Goal: Task Accomplishment & Management: Complete application form

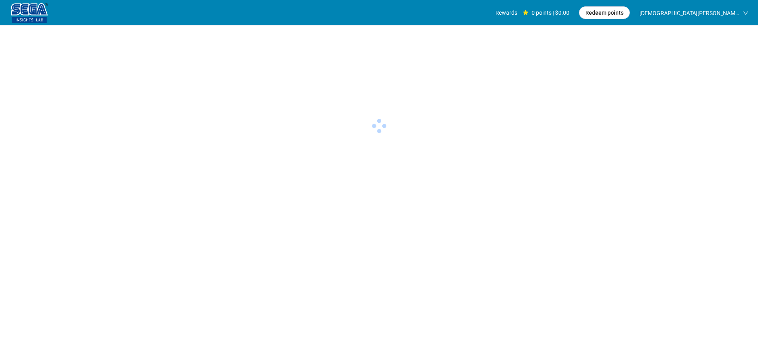
scroll to position [0, 0]
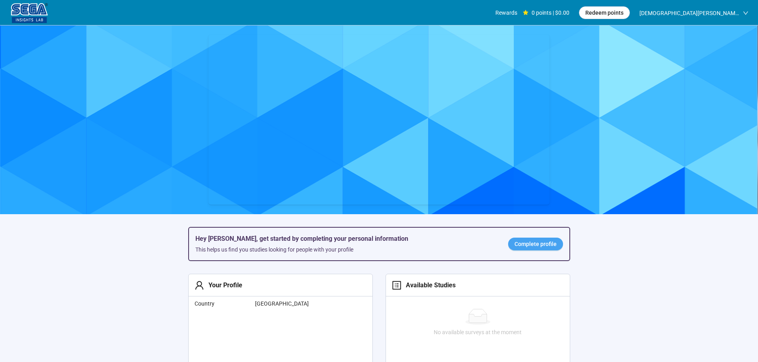
click at [526, 242] on span "Complete profile" at bounding box center [535, 244] width 42 height 9
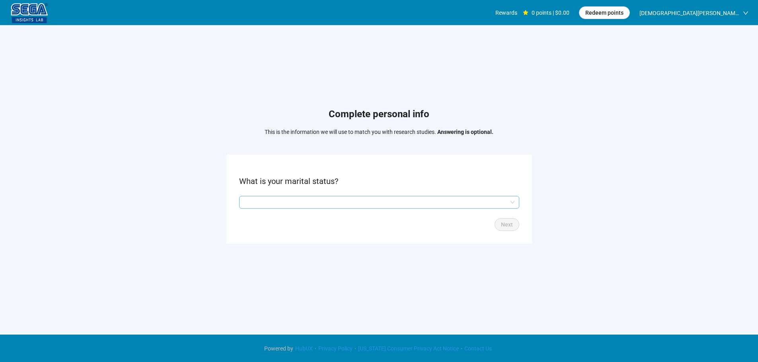
click at [344, 199] on input "search" at bounding box center [379, 203] width 271 height 12
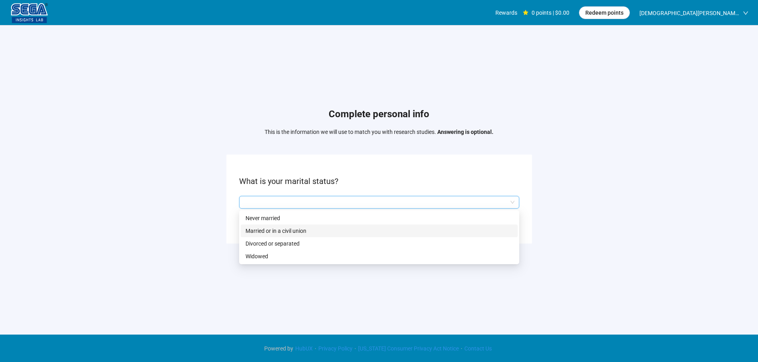
drag, startPoint x: 286, startPoint y: 232, endPoint x: 329, endPoint y: 234, distance: 43.1
click at [286, 231] on p "Married or in a civil union" at bounding box center [379, 231] width 267 height 9
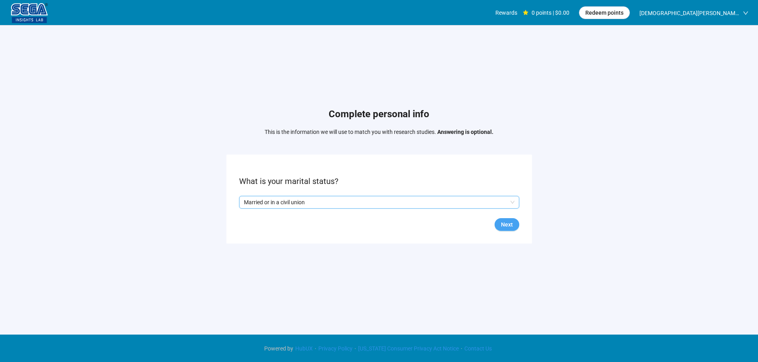
click at [508, 224] on span "Next" at bounding box center [507, 224] width 12 height 9
click at [315, 197] on input "search" at bounding box center [379, 203] width 271 height 12
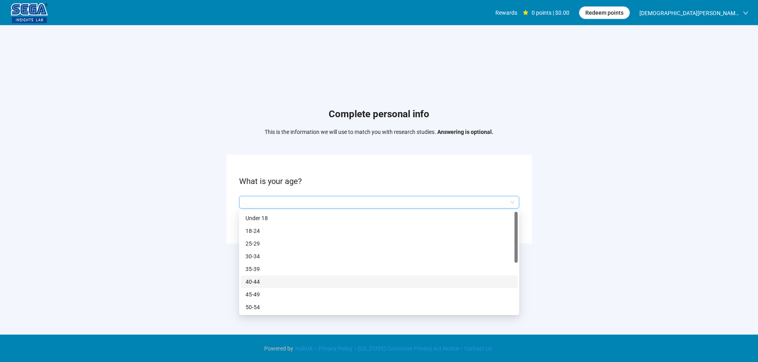
click at [261, 281] on p "40-44" at bounding box center [379, 282] width 267 height 9
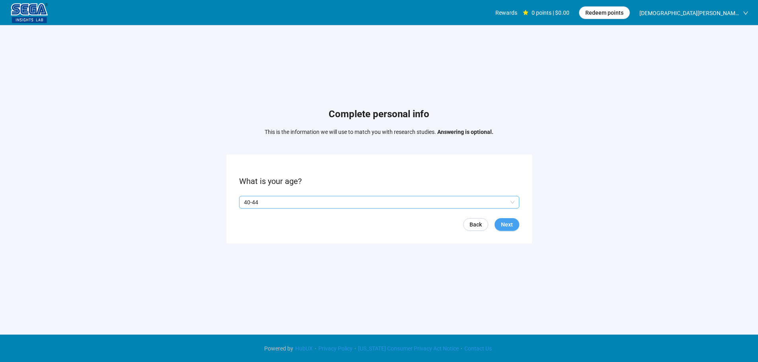
click at [509, 225] on span "Next" at bounding box center [507, 224] width 12 height 9
click at [254, 203] on p "Yes" at bounding box center [251, 202] width 9 height 9
click at [509, 222] on span "Next" at bounding box center [507, 224] width 12 height 9
click at [291, 204] on input "search" at bounding box center [379, 203] width 271 height 12
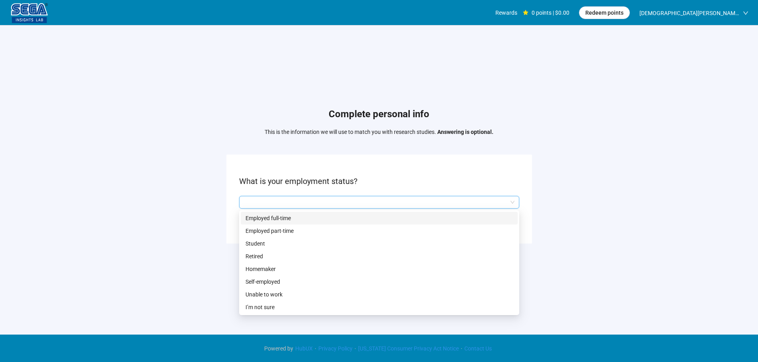
click at [284, 216] on p "Employed full-time" at bounding box center [379, 218] width 267 height 9
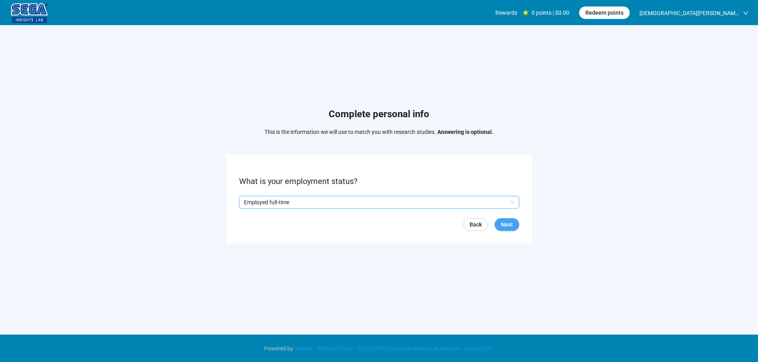
click at [499, 222] on button "Next" at bounding box center [507, 224] width 25 height 13
click at [325, 205] on input "search" at bounding box center [379, 203] width 271 height 12
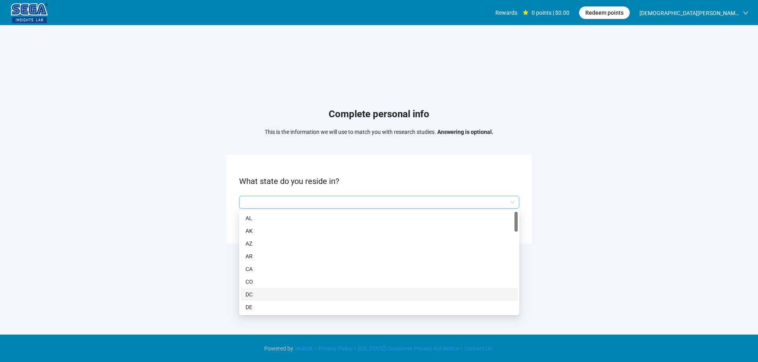
scroll to position [80, 0]
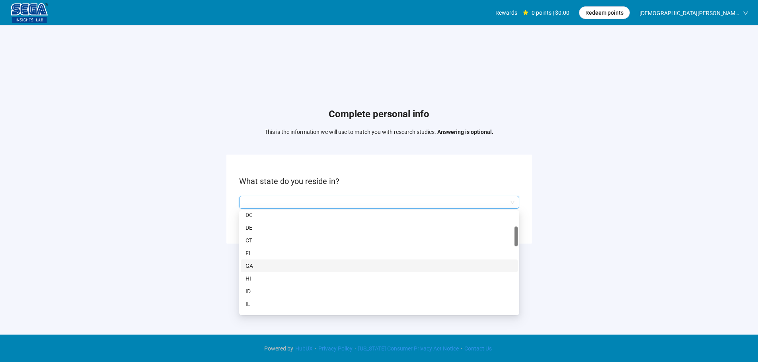
click at [261, 265] on p "GA" at bounding box center [379, 266] width 267 height 9
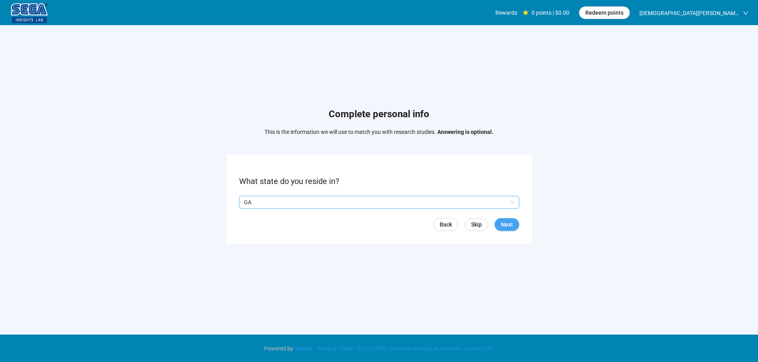
click at [509, 222] on span "Next" at bounding box center [507, 224] width 12 height 9
click at [319, 204] on input "search" at bounding box center [379, 203] width 271 height 12
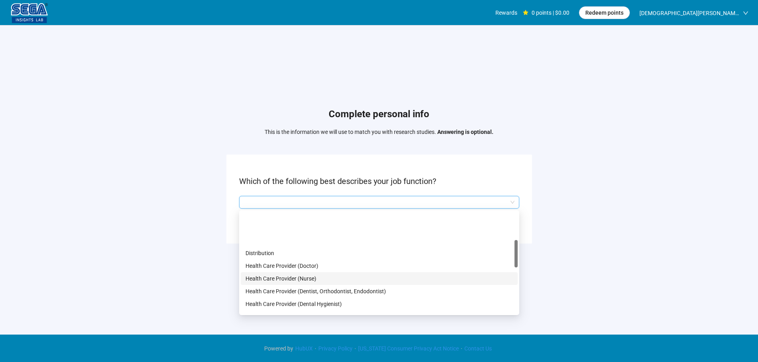
scroll to position [119, 0]
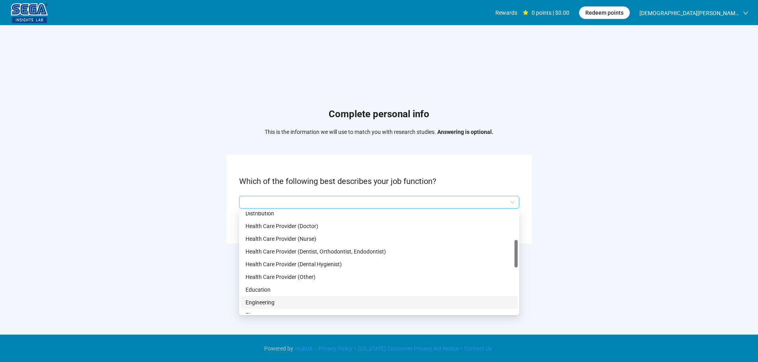
click at [267, 302] on p "Engineering" at bounding box center [379, 302] width 267 height 9
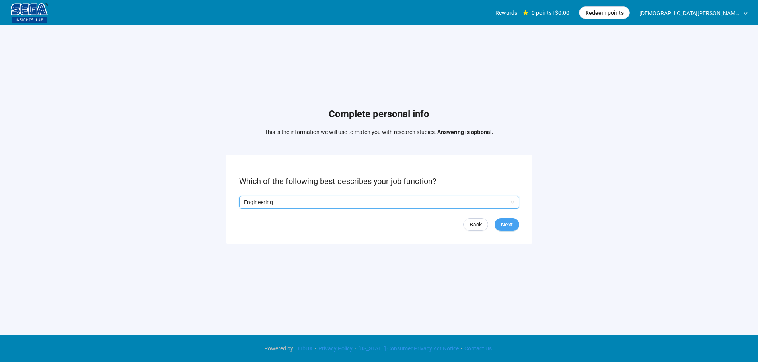
click at [510, 226] on span "Next" at bounding box center [507, 224] width 12 height 9
click at [328, 205] on input "search" at bounding box center [379, 203] width 271 height 12
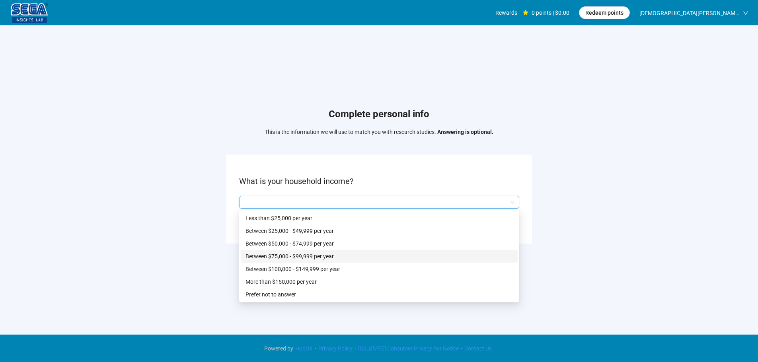
scroll to position [0, 0]
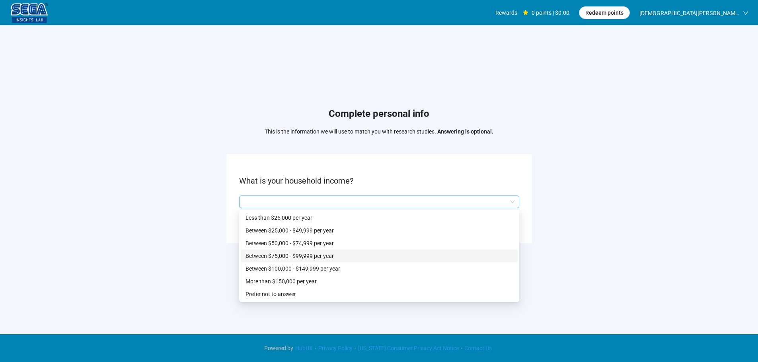
click at [298, 257] on p "Between $75,000 - $99,999 per year" at bounding box center [379, 256] width 267 height 9
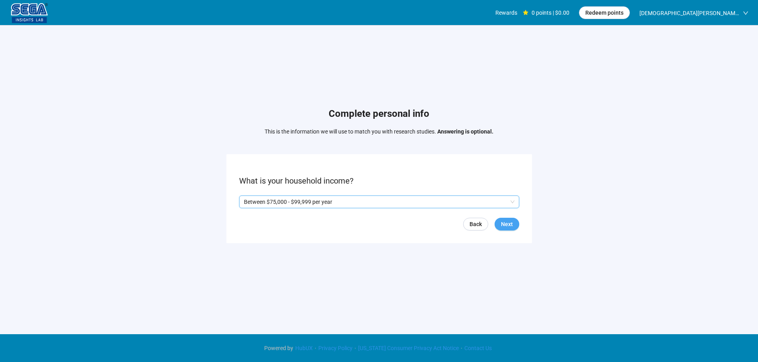
click at [509, 224] on span "Next" at bounding box center [507, 224] width 12 height 9
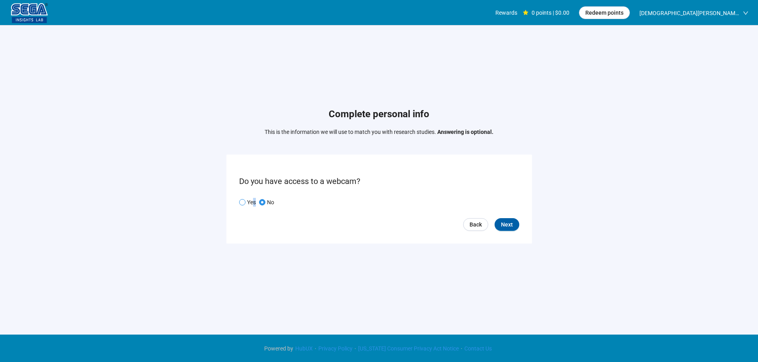
click at [253, 205] on div "Yes No" at bounding box center [258, 202] width 38 height 9
click at [251, 201] on p "Yes" at bounding box center [251, 202] width 9 height 9
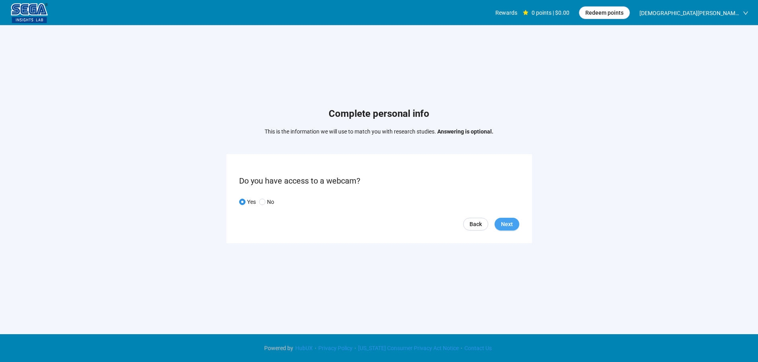
click at [500, 222] on button "Next" at bounding box center [507, 224] width 25 height 13
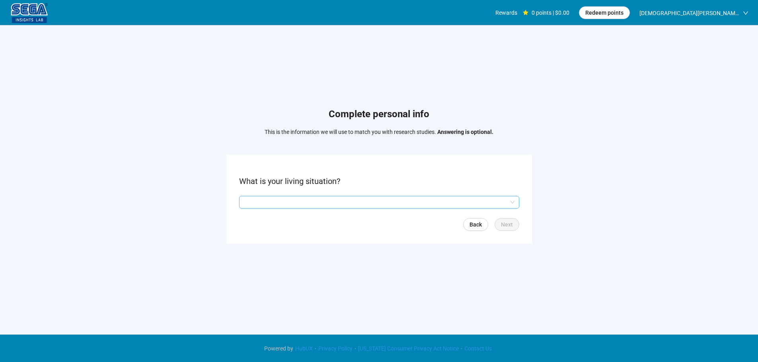
click at [312, 201] on input "search" at bounding box center [379, 203] width 271 height 12
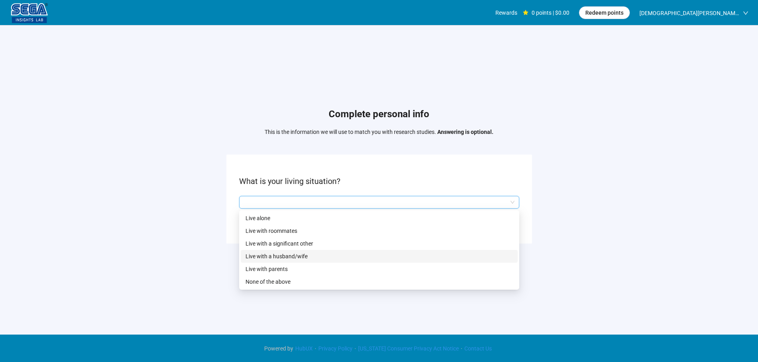
drag, startPoint x: 300, startPoint y: 255, endPoint x: 304, endPoint y: 255, distance: 4.1
click at [301, 255] on p "Live with a husband/wife" at bounding box center [379, 256] width 267 height 9
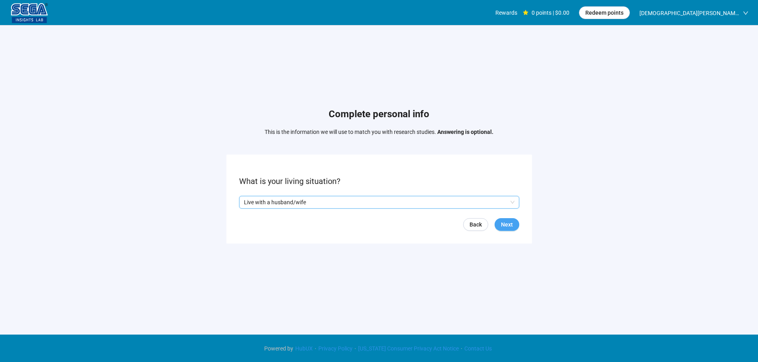
click at [504, 223] on span "Next" at bounding box center [507, 224] width 12 height 9
click at [299, 206] on input "search" at bounding box center [379, 203] width 271 height 12
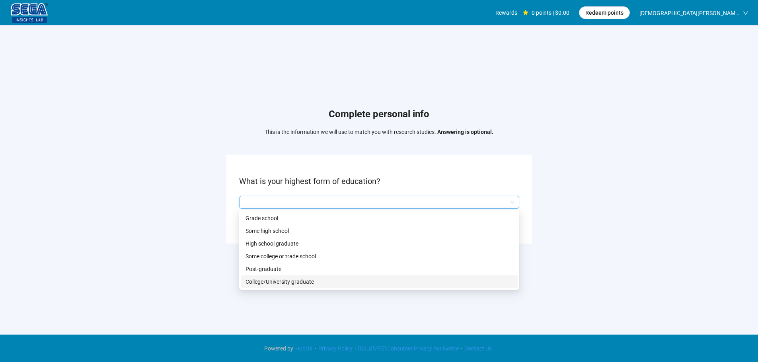
click at [274, 279] on p "College/University graduate" at bounding box center [379, 282] width 267 height 9
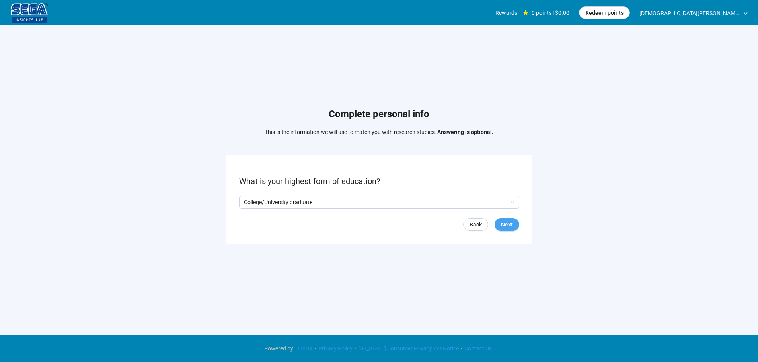
click at [508, 226] on span "Next" at bounding box center [507, 224] width 12 height 9
click at [305, 203] on input "search" at bounding box center [379, 203] width 271 height 12
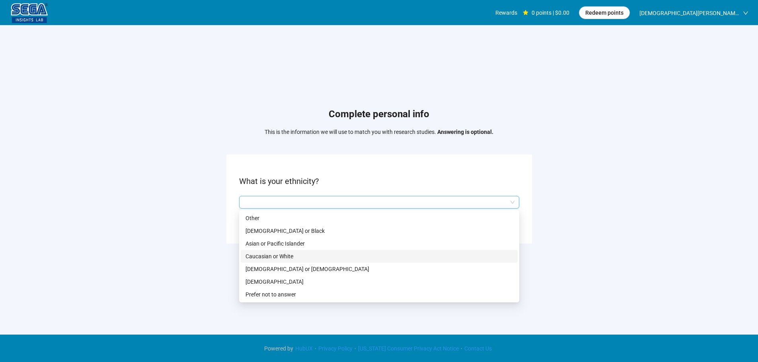
click at [276, 256] on p "Caucasian or White" at bounding box center [379, 256] width 267 height 9
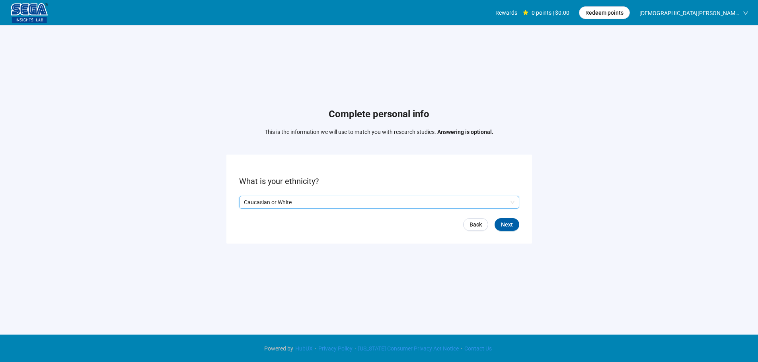
click at [504, 233] on form "What is your ethnicity? Q2hhcmFjdGVyaXN0aWNBbnN3ZXJOb2RlOmQ0ZGJjNzBiLTI4MjctNDg…" at bounding box center [379, 199] width 306 height 89
click at [507, 227] on span "Next" at bounding box center [507, 224] width 12 height 9
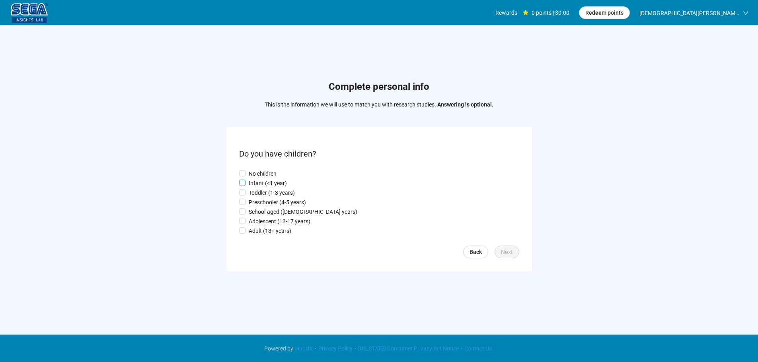
click at [270, 184] on p "Infant (<1 year)" at bounding box center [268, 183] width 38 height 9
click at [271, 187] on div "No children Infant (<1 year) Toddler (1-3 years) Preschooler (4-5 years) School…" at bounding box center [379, 203] width 280 height 66
click at [509, 255] on span "Next" at bounding box center [507, 252] width 12 height 9
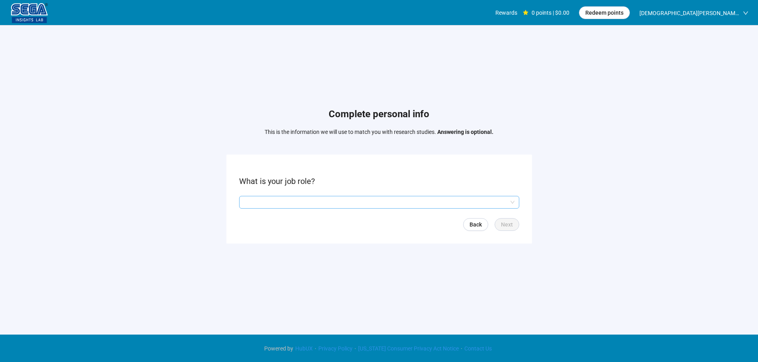
click at [281, 204] on input "search" at bounding box center [379, 203] width 271 height 12
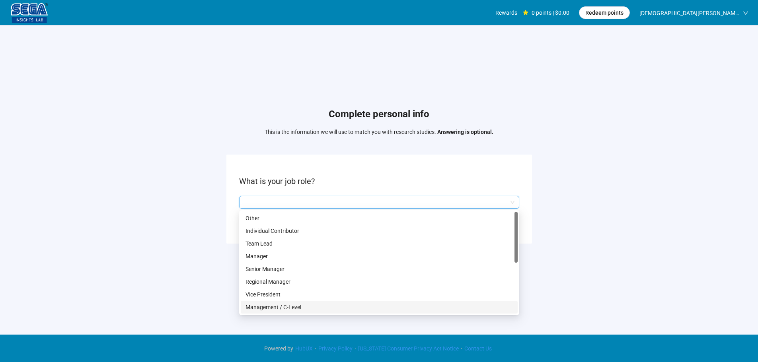
click at [282, 305] on p "Management / C-Level" at bounding box center [379, 307] width 267 height 9
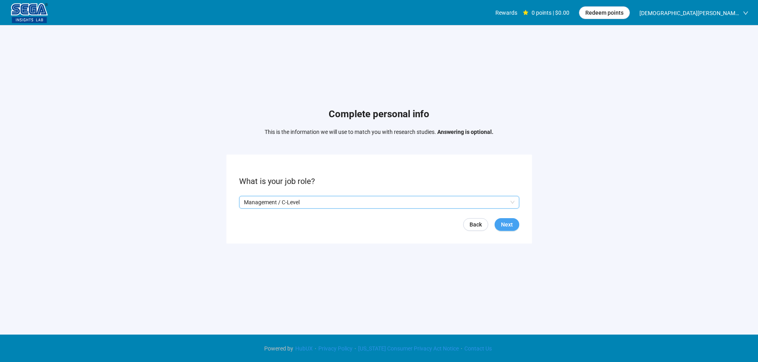
click at [512, 225] on span "Next" at bounding box center [507, 224] width 12 height 9
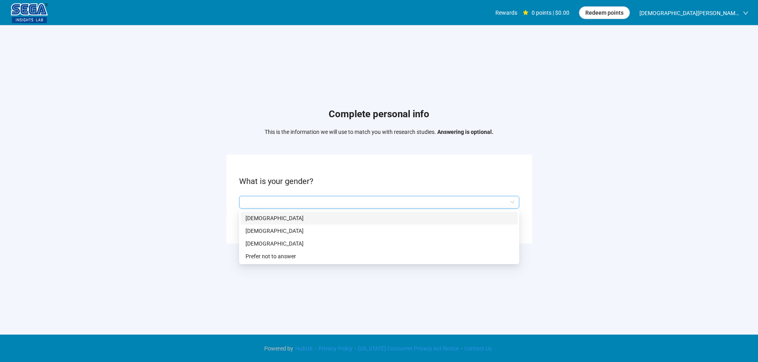
click at [288, 208] on input "search" at bounding box center [379, 203] width 271 height 12
click at [268, 220] on p "[DEMOGRAPHIC_DATA]" at bounding box center [379, 218] width 267 height 9
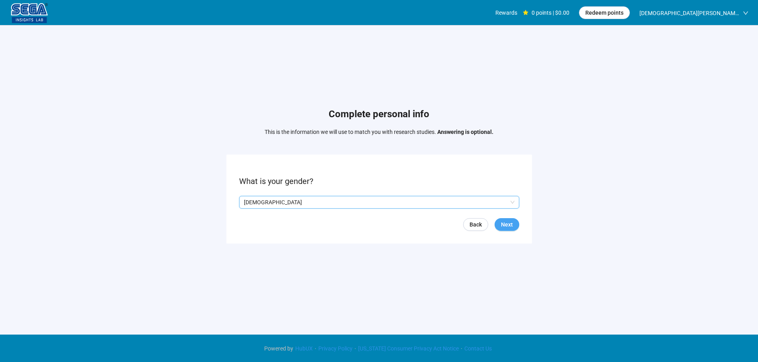
click at [516, 225] on button "Next" at bounding box center [507, 224] width 25 height 13
click at [255, 208] on div at bounding box center [257, 202] width 36 height 13
click at [254, 205] on input at bounding box center [257, 203] width 35 height 12
type input "**"
click at [506, 224] on span "Next" at bounding box center [507, 224] width 12 height 9
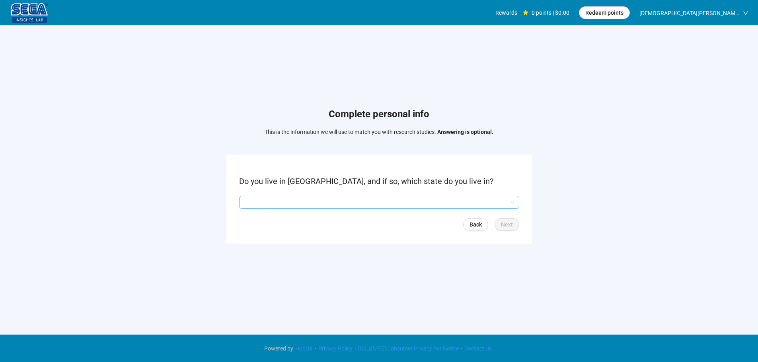
click at [323, 202] on input "search" at bounding box center [379, 203] width 271 height 12
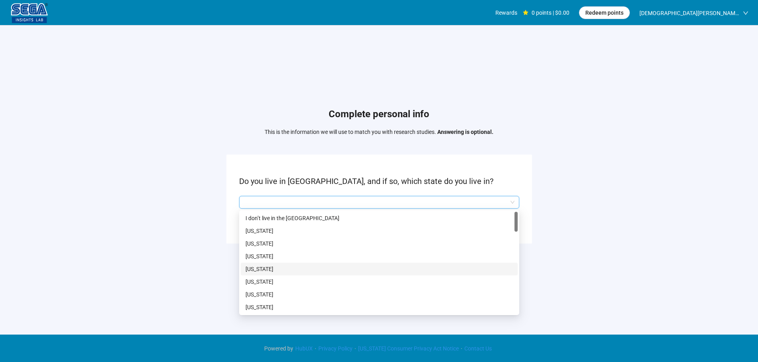
scroll to position [80, 0]
click at [260, 267] on p "[US_STATE]" at bounding box center [379, 266] width 267 height 9
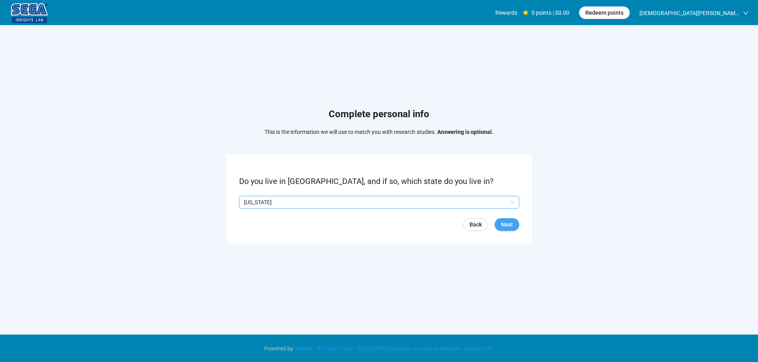
click at [510, 228] on span "Next" at bounding box center [507, 224] width 12 height 9
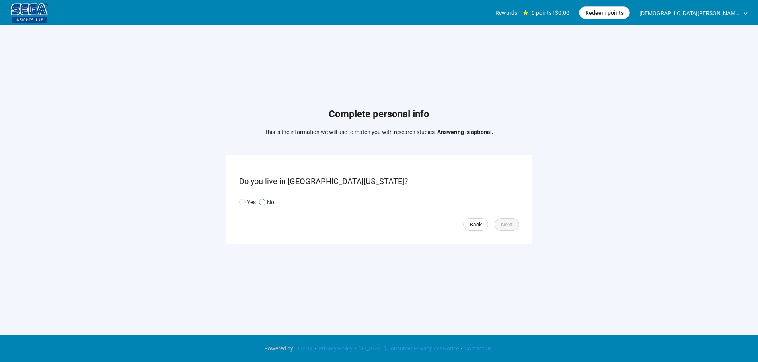
click at [267, 205] on span "No" at bounding box center [269, 202] width 9 height 9
click at [514, 226] on button "Next" at bounding box center [507, 224] width 25 height 13
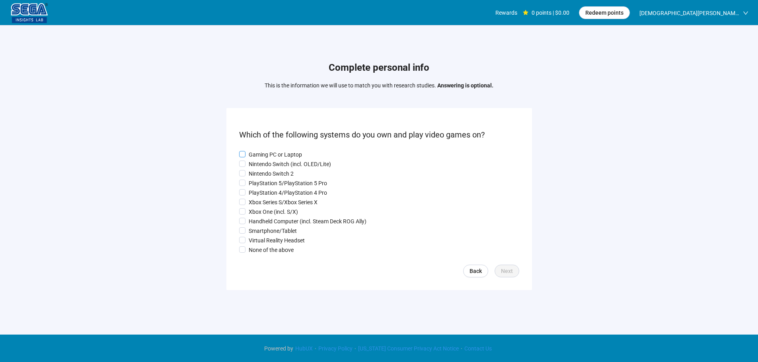
click at [265, 151] on p "Gaming PC or Laptop" at bounding box center [275, 154] width 53 height 9
click at [264, 160] on p "Nintendo Switch (incl. OLED/Lite)" at bounding box center [290, 164] width 82 height 9
click at [263, 170] on p "Nintendo Switch 2" at bounding box center [271, 174] width 45 height 9
drag, startPoint x: 263, startPoint y: 189, endPoint x: 263, endPoint y: 197, distance: 7.2
click at [263, 190] on p "PlayStation 4/PlayStation 4 Pro" at bounding box center [288, 193] width 78 height 9
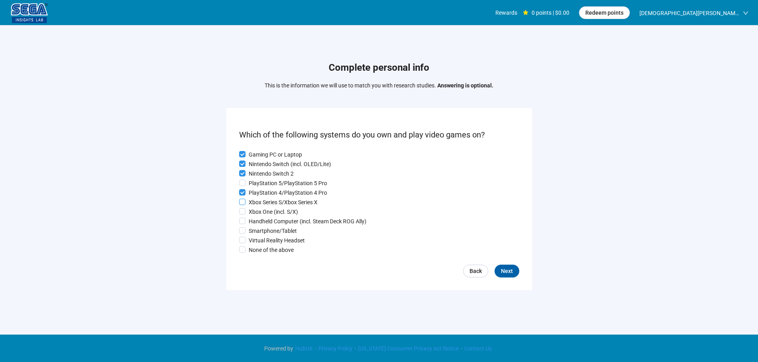
drag, startPoint x: 263, startPoint y: 197, endPoint x: 263, endPoint y: 207, distance: 9.9
click at [263, 197] on div "Gaming PC or Laptop Nintendo Switch (incl. OLED/Lite) Nintendo Switch 2 PlaySta…" at bounding box center [379, 202] width 280 height 104
click at [263, 208] on div "Gaming PC or Laptop Nintendo Switch (incl. OLED/Lite) Nintendo Switch 2 PlaySta…" at bounding box center [379, 202] width 280 height 104
click at [263, 218] on label "Handheld Computer (incl. Steam Deck ROG Ally)" at bounding box center [379, 221] width 280 height 9
click at [263, 232] on p "Smartphone/Tablet" at bounding box center [273, 231] width 48 height 9
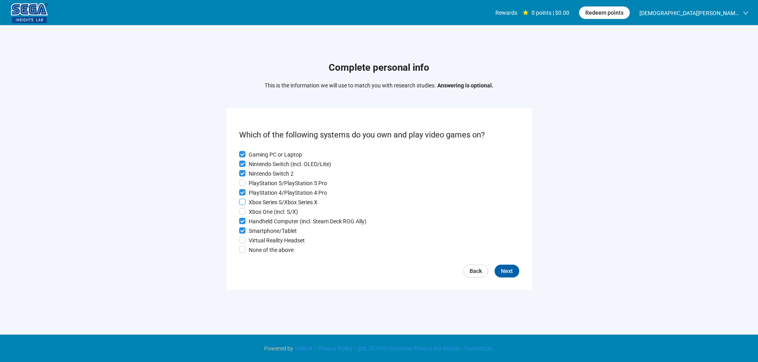
click at [261, 203] on p "Xbox Series S/Xbox Series X" at bounding box center [283, 202] width 69 height 9
click at [258, 211] on p "Xbox One (incl. S/X)" at bounding box center [273, 212] width 49 height 9
click at [264, 181] on p "PlayStation 5/PlayStation 5 Pro" at bounding box center [288, 183] width 78 height 9
click at [264, 243] on p "Virtual Reality Headset" at bounding box center [277, 240] width 56 height 9
click at [512, 273] on span "Next" at bounding box center [507, 271] width 12 height 9
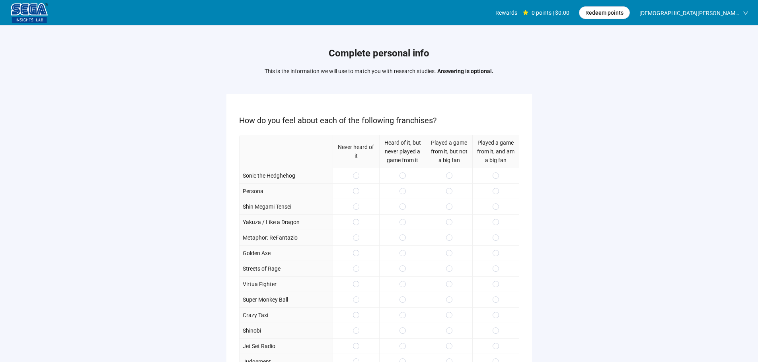
click at [455, 205] on div at bounding box center [449, 207] width 47 height 16
click at [495, 193] on span at bounding box center [496, 191] width 6 height 6
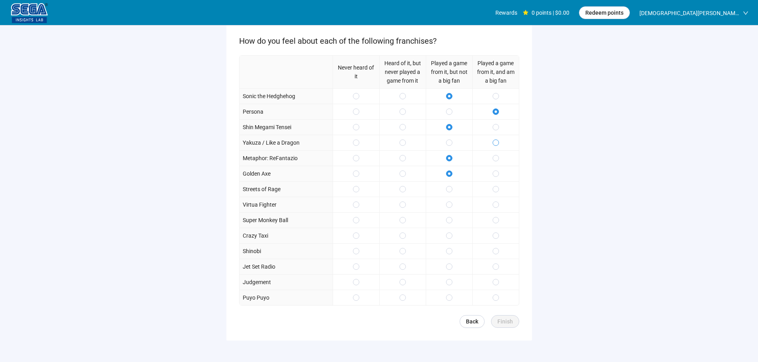
click at [493, 142] on span at bounding box center [496, 143] width 6 height 6
click at [494, 189] on span at bounding box center [496, 189] width 6 height 6
click at [495, 214] on div at bounding box center [495, 220] width 47 height 16
click at [453, 239] on div at bounding box center [449, 236] width 47 height 16
click at [450, 248] on label at bounding box center [449, 251] width 6 height 9
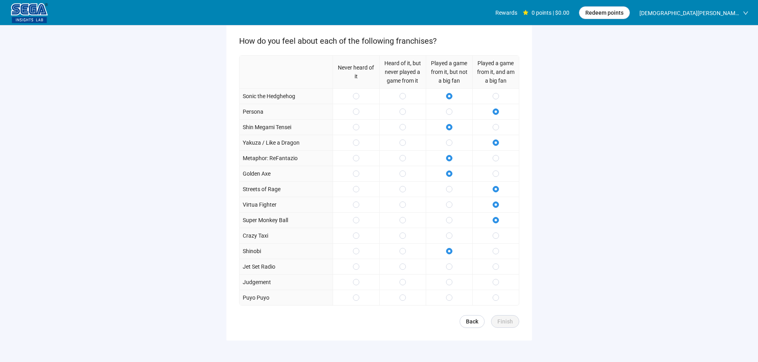
click at [449, 242] on div at bounding box center [449, 236] width 47 height 16
click at [451, 272] on div at bounding box center [449, 267] width 47 height 16
drag, startPoint x: 449, startPoint y: 279, endPoint x: 473, endPoint y: 297, distance: 29.3
click at [450, 280] on span at bounding box center [449, 282] width 6 height 6
click at [504, 318] on span "Finish" at bounding box center [505, 322] width 16 height 9
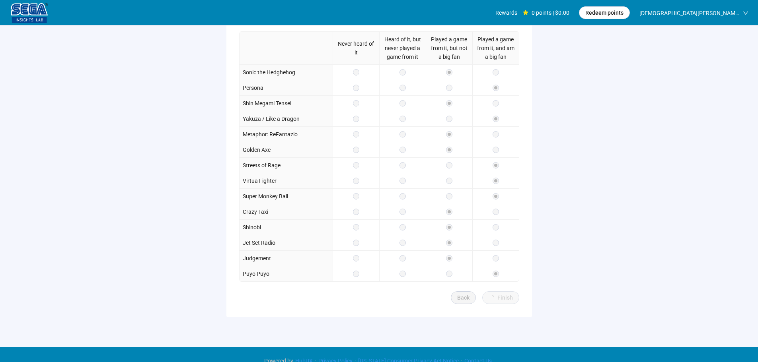
scroll to position [116, 0]
